Goal: Information Seeking & Learning: Learn about a topic

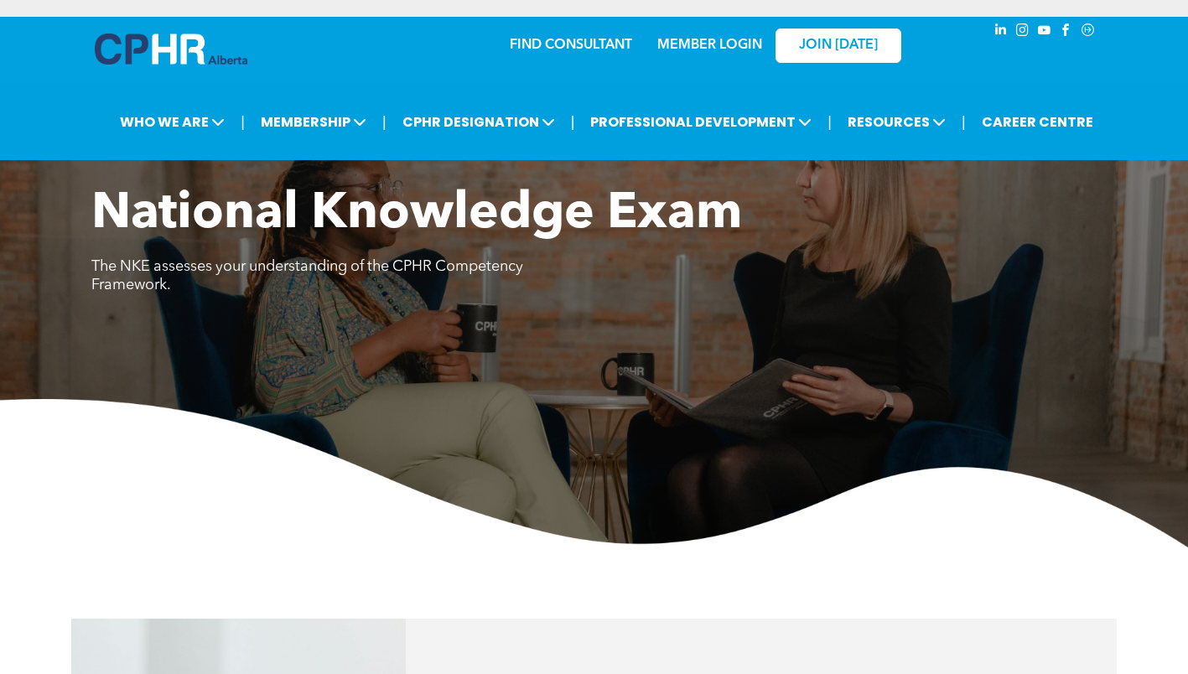
scroll to position [923, 0]
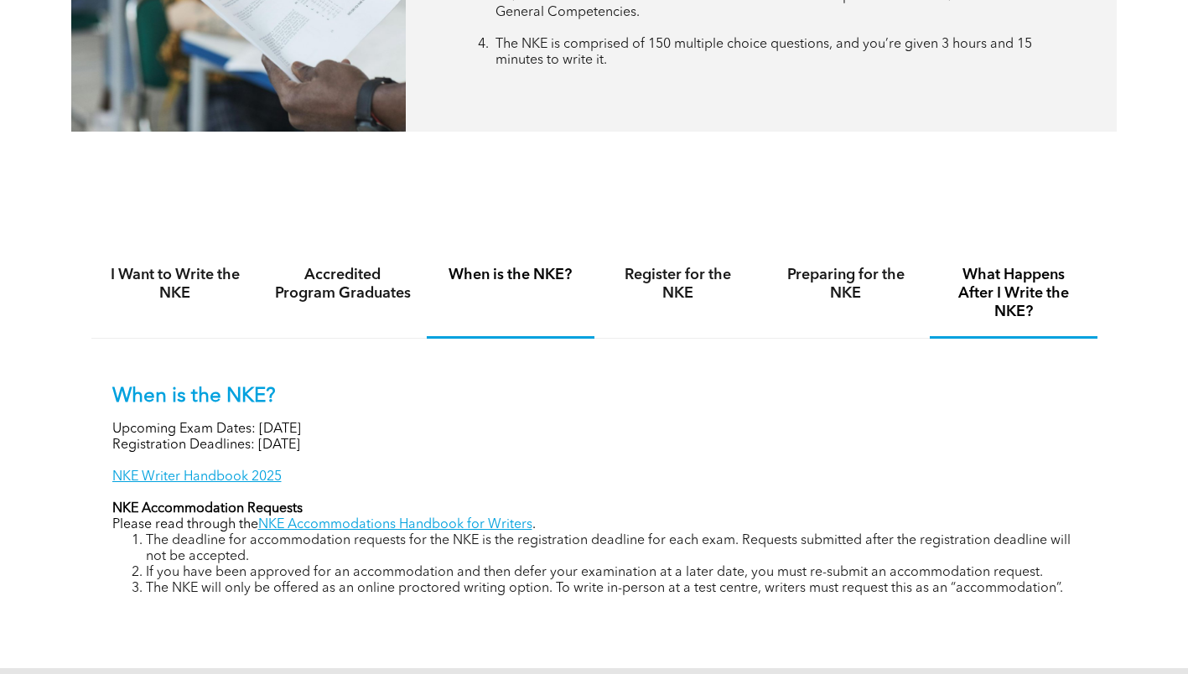
click at [877, 273] on h4 "Preparing for the NKE" at bounding box center [847, 284] width 138 height 37
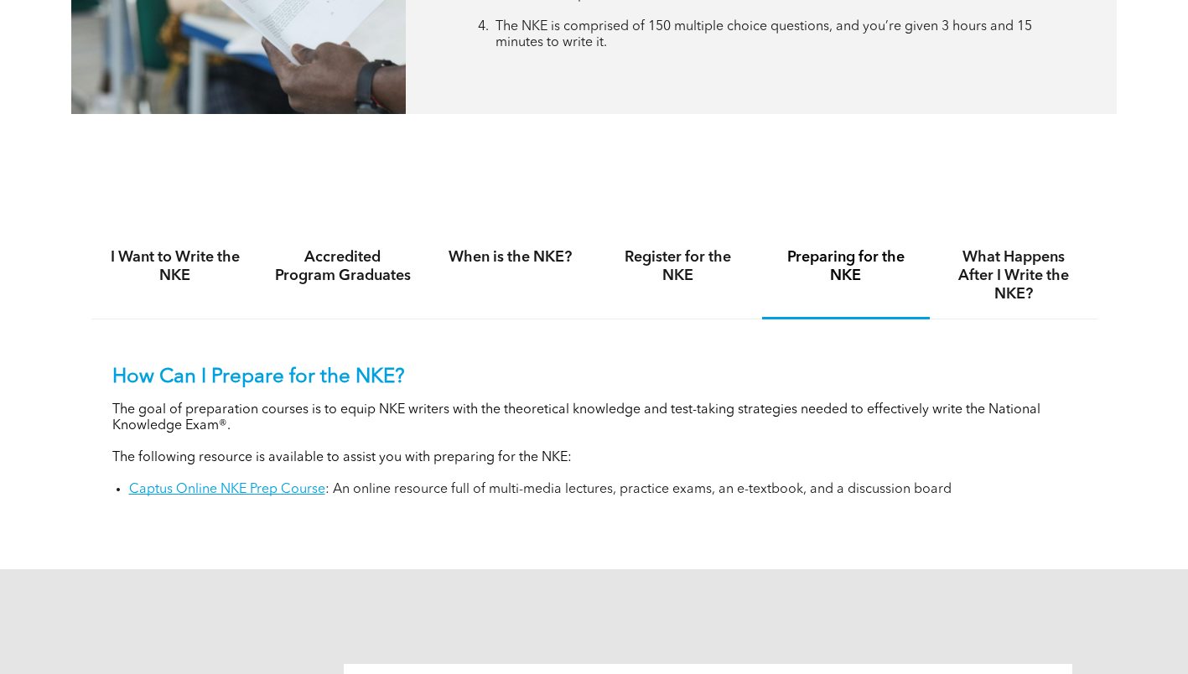
scroll to position [1090, 0]
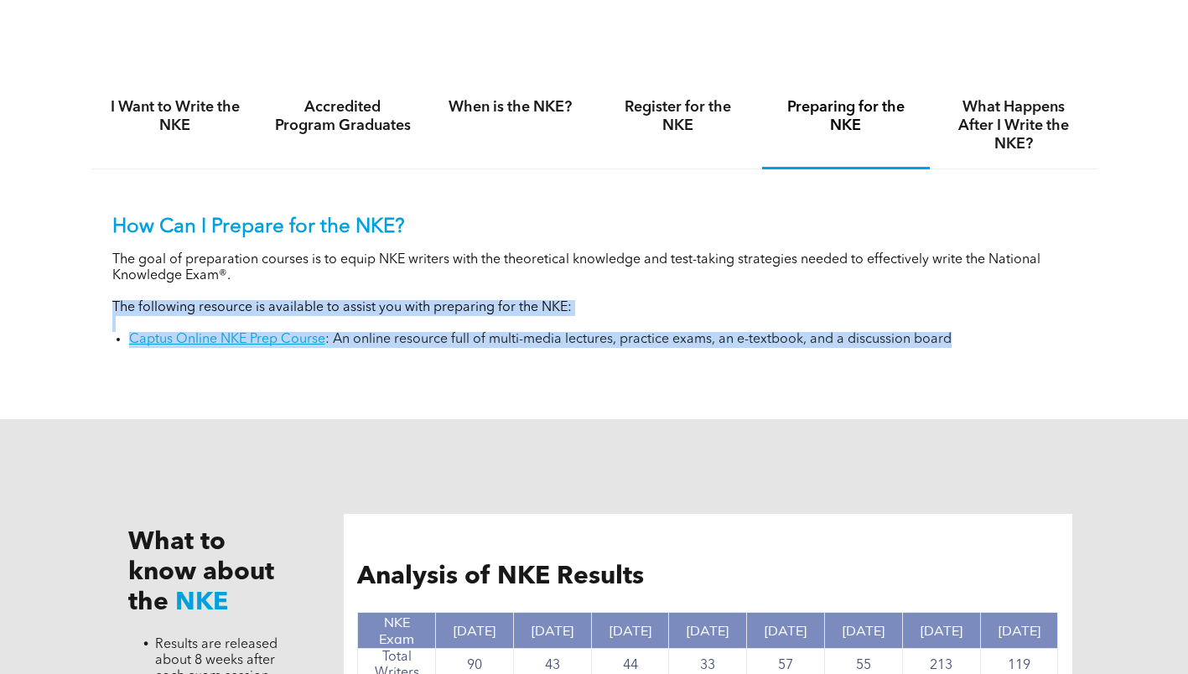
drag, startPoint x: 106, startPoint y: 309, endPoint x: 1070, endPoint y: 368, distance: 966.3
click at [1070, 368] on div "How Can I Prepare for the NKE? The goal of preparation courses is to equip NKE …" at bounding box center [594, 269] width 1006 height 200
copy div "The following resource is available to assist you with preparing for the NKE: C…"
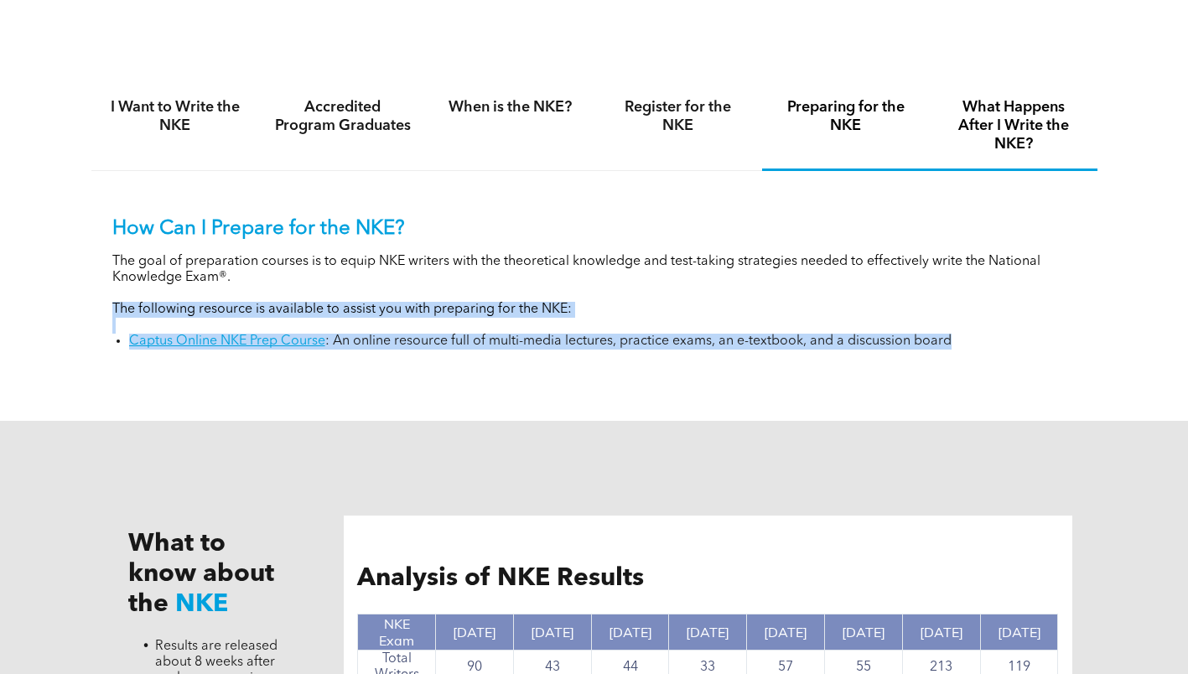
drag, startPoint x: 1017, startPoint y: 133, endPoint x: 563, endPoint y: 315, distance: 489.4
click at [1017, 133] on h4 "What Happens After I Write the NKE?" at bounding box center [1014, 125] width 138 height 55
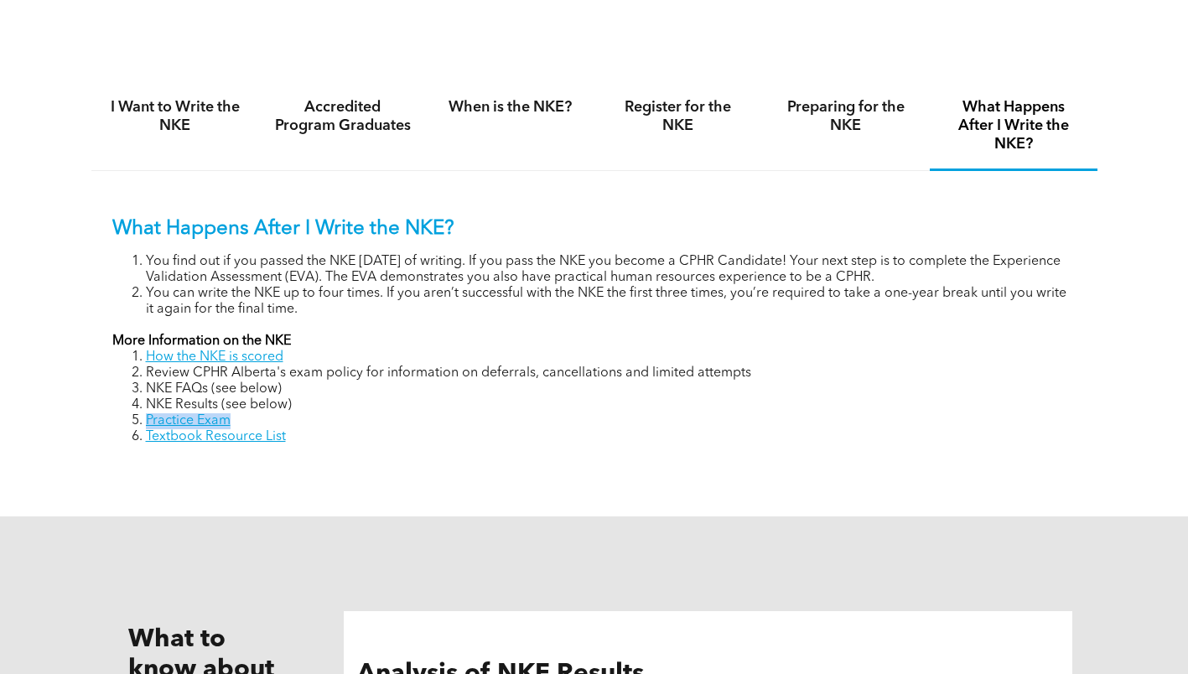
drag, startPoint x: 245, startPoint y: 421, endPoint x: 142, endPoint y: 421, distance: 103.2
click at [146, 421] on li "Practice Exam" at bounding box center [611, 421] width 931 height 16
copy link "Practice Exam"
drag, startPoint x: 306, startPoint y: 434, endPoint x: 138, endPoint y: 436, distance: 167.8
click at [146, 436] on li "Textbook Resource List" at bounding box center [611, 437] width 931 height 16
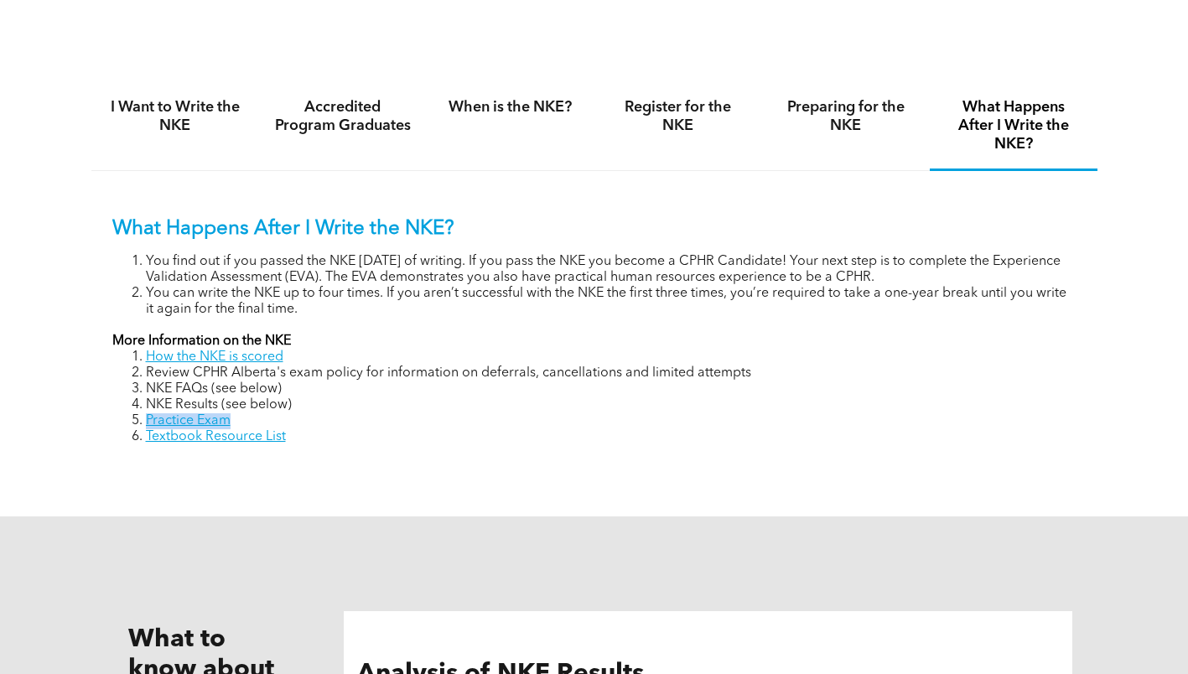
copy link "Textbook Resource List"
